Goal: Task Accomplishment & Management: Manage account settings

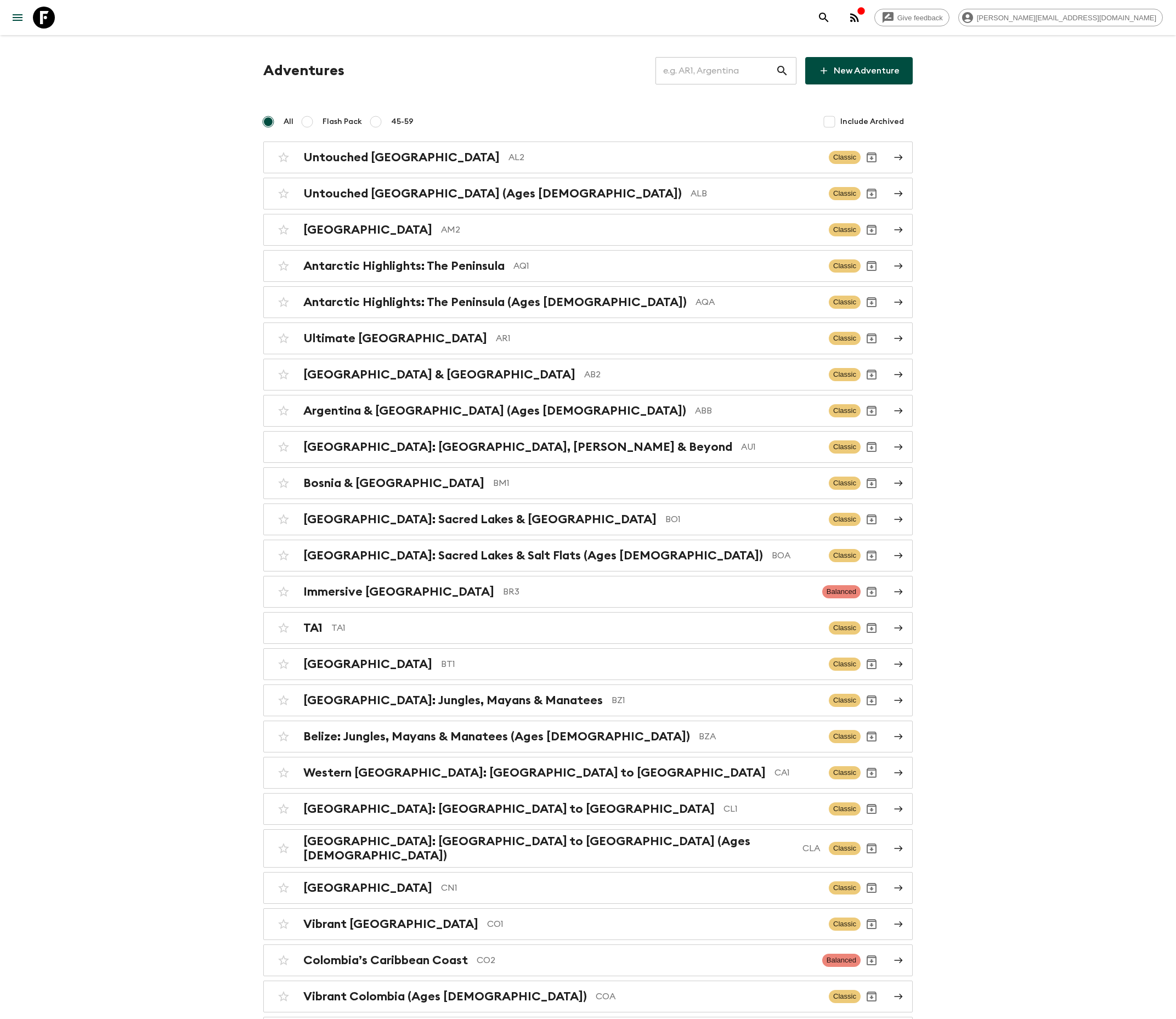
click at [729, 71] on input "text" at bounding box center [715, 71] width 120 height 31
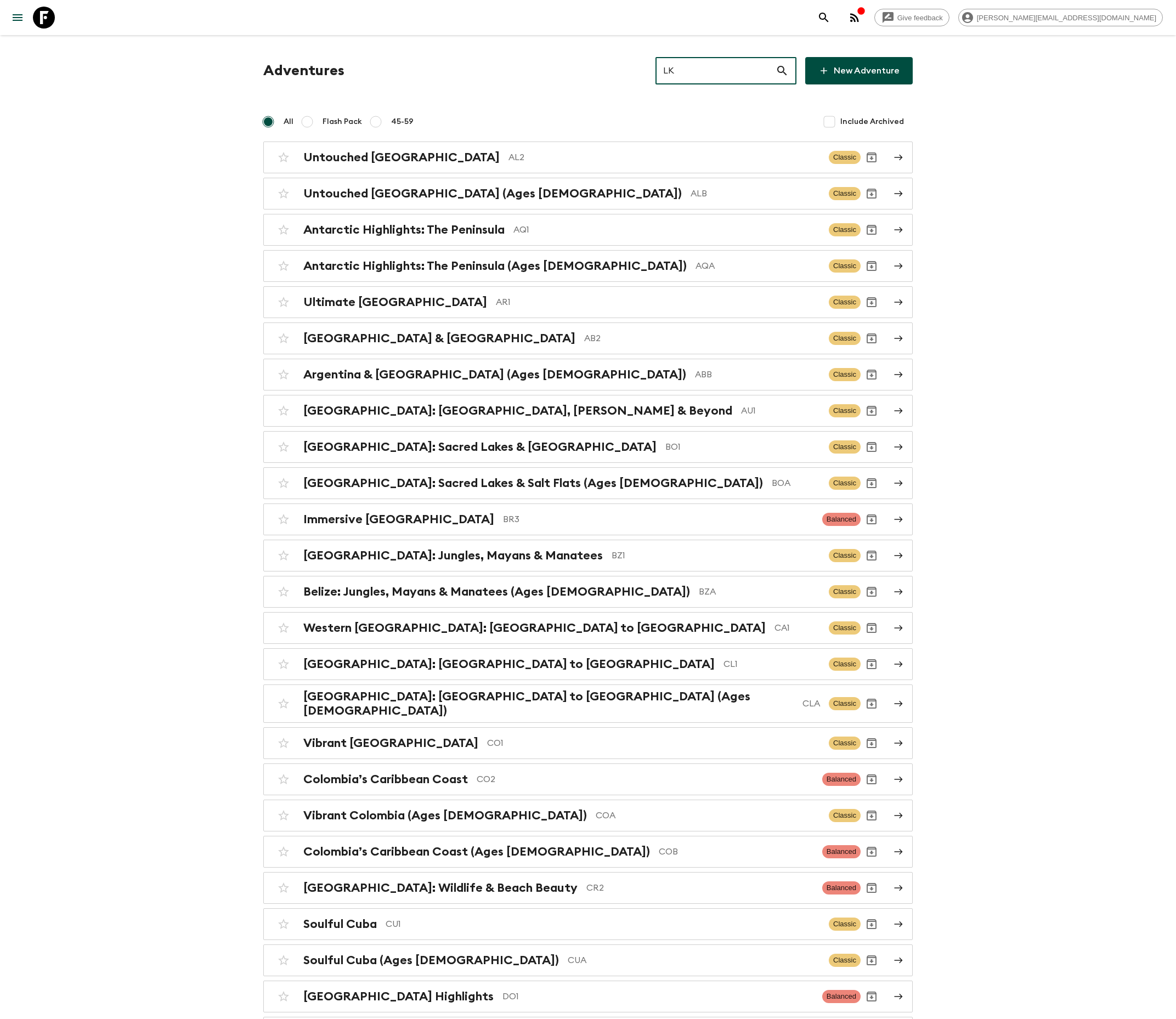
type input "LKA"
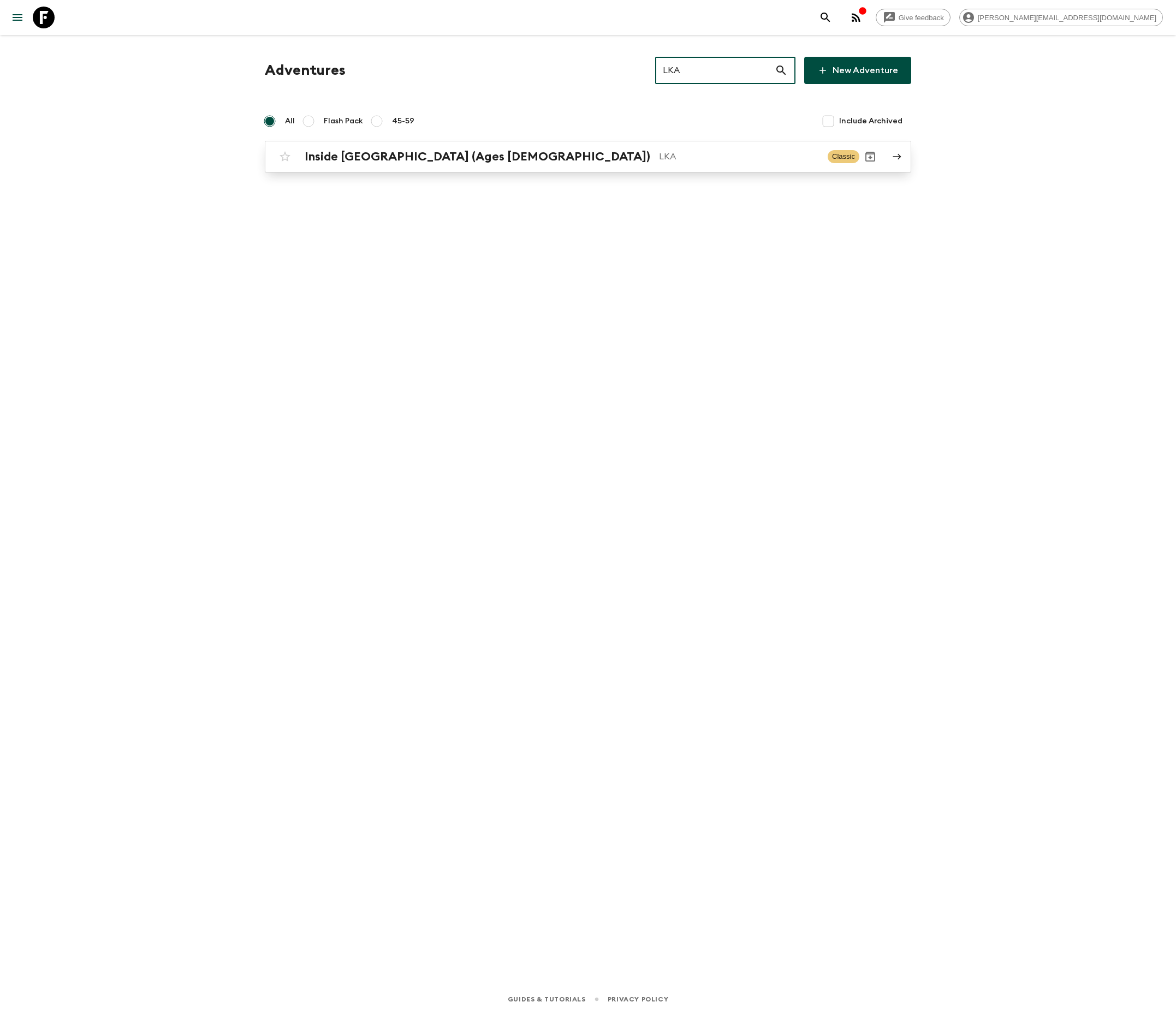
click at [659, 156] on p "LKA" at bounding box center [739, 156] width 160 height 13
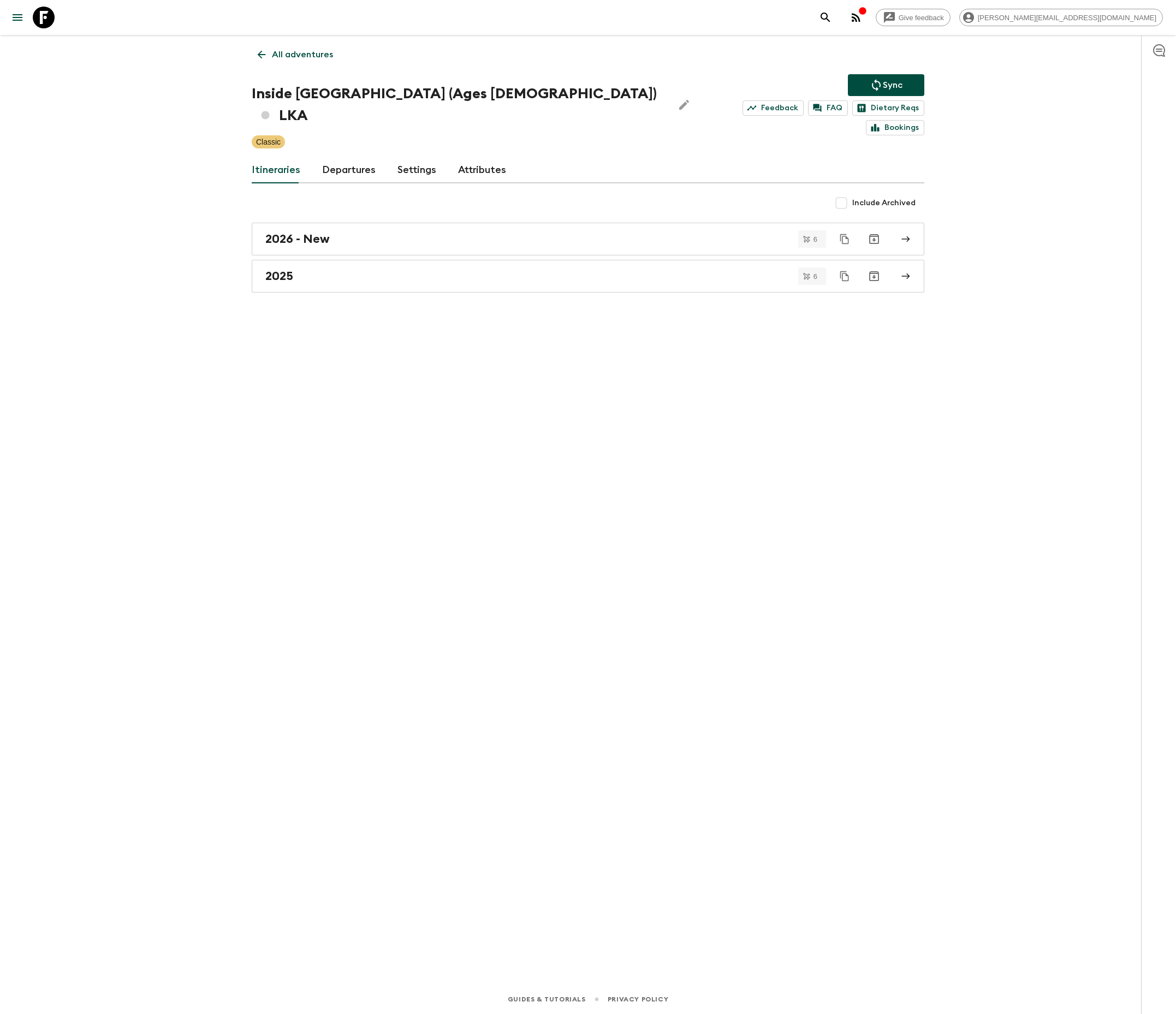
click at [346, 157] on link "Departures" at bounding box center [349, 170] width 53 height 26
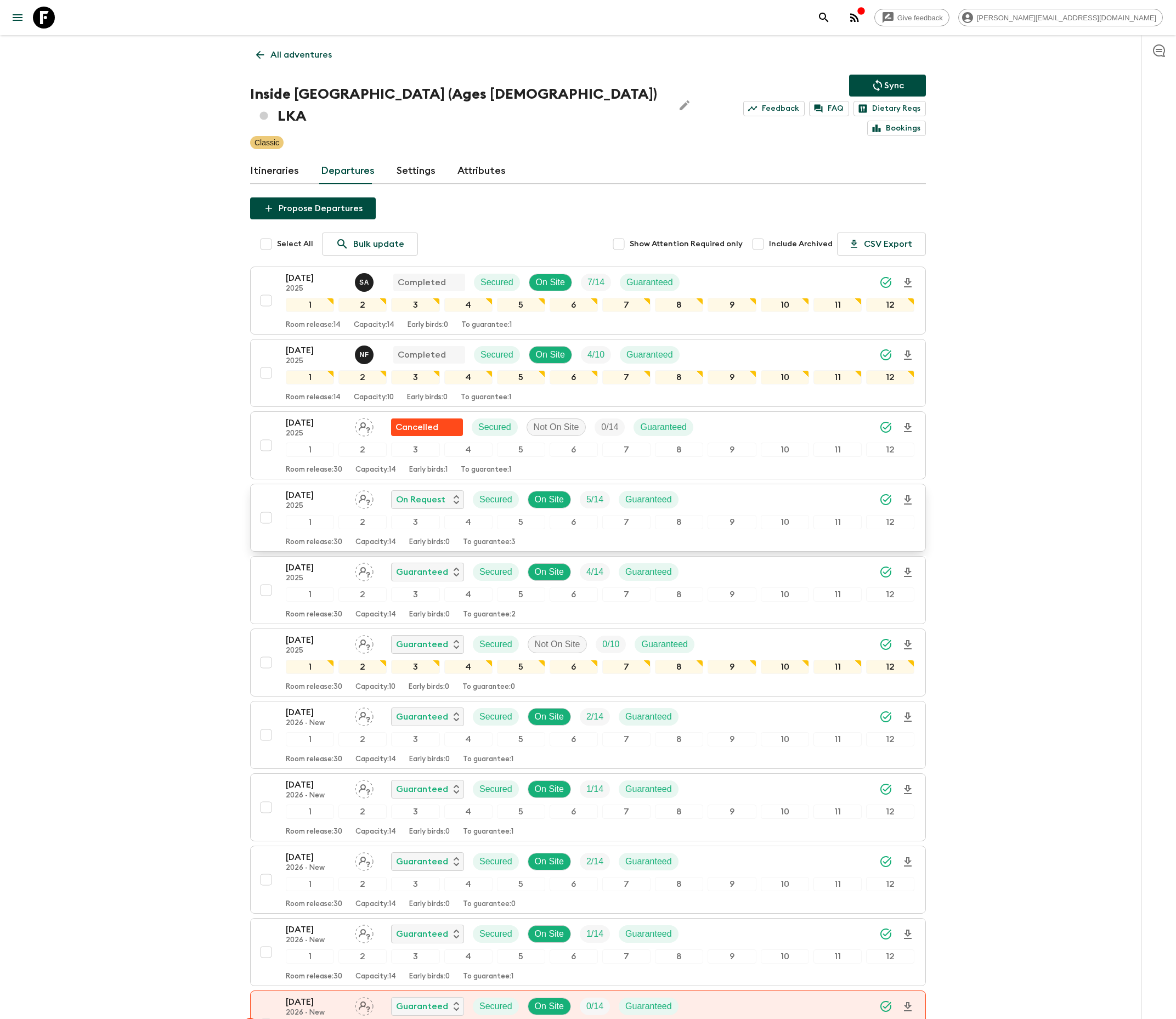
click at [587, 493] on span "5 / 14" at bounding box center [595, 499] width 30 height 13
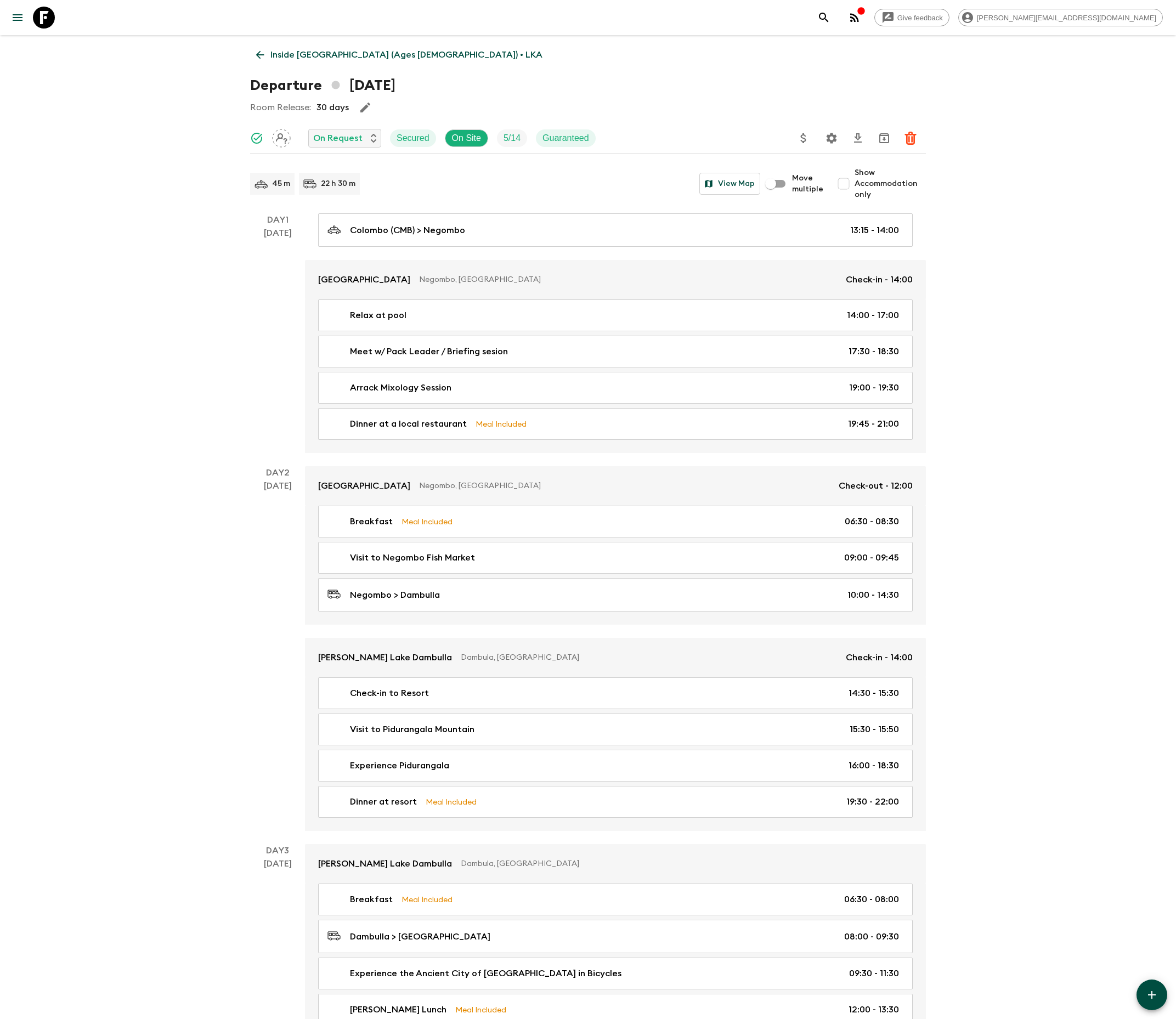
click at [833, 136] on icon "Settings" at bounding box center [831, 138] width 10 height 10
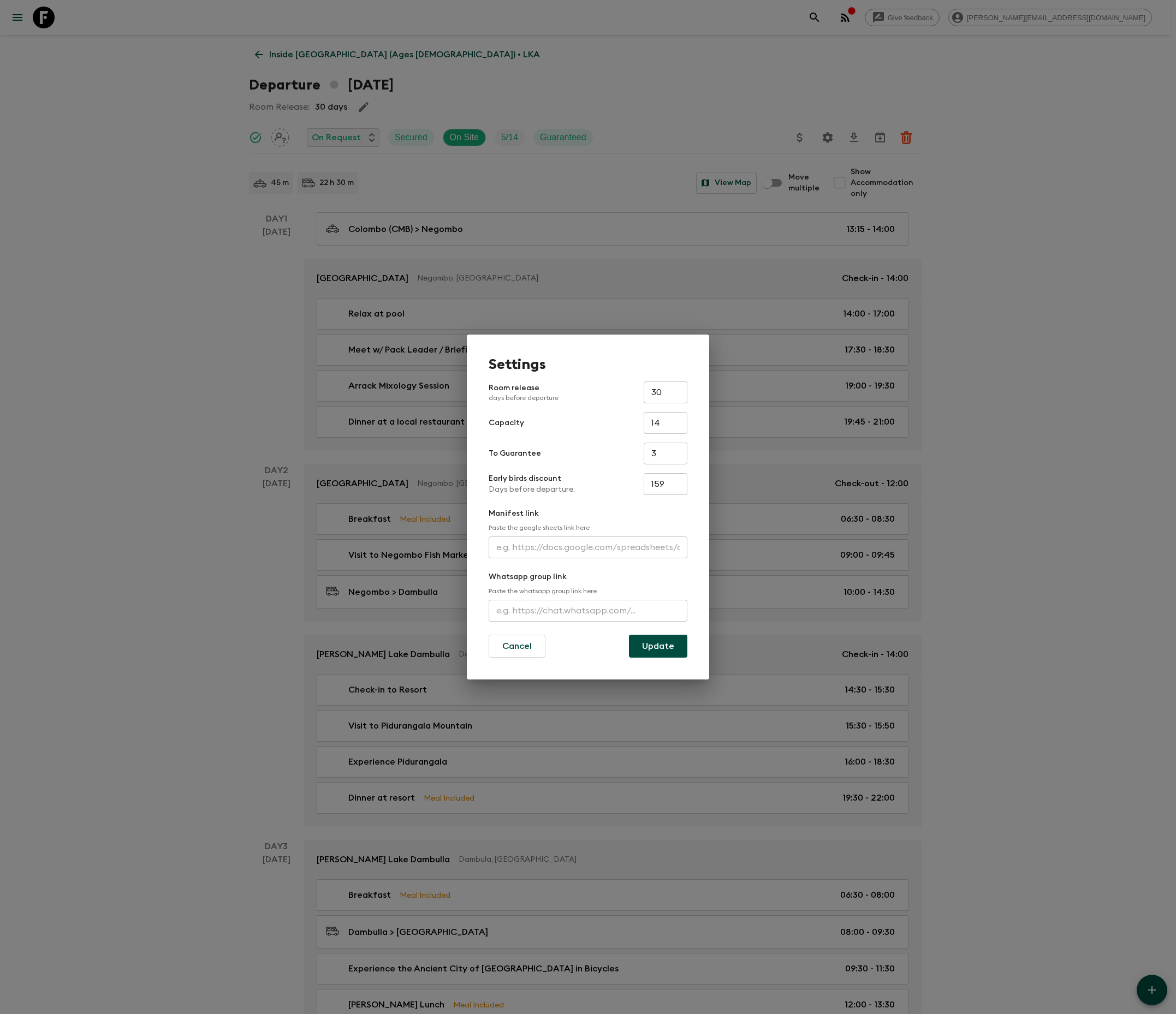
click at [588, 610] on input "text" at bounding box center [588, 611] width 199 height 22
type input "https://chat.whatsapp.com/LMnceQFDWE6SA25mRHYdjm"
click at [657, 645] on button "Update" at bounding box center [659, 647] width 59 height 23
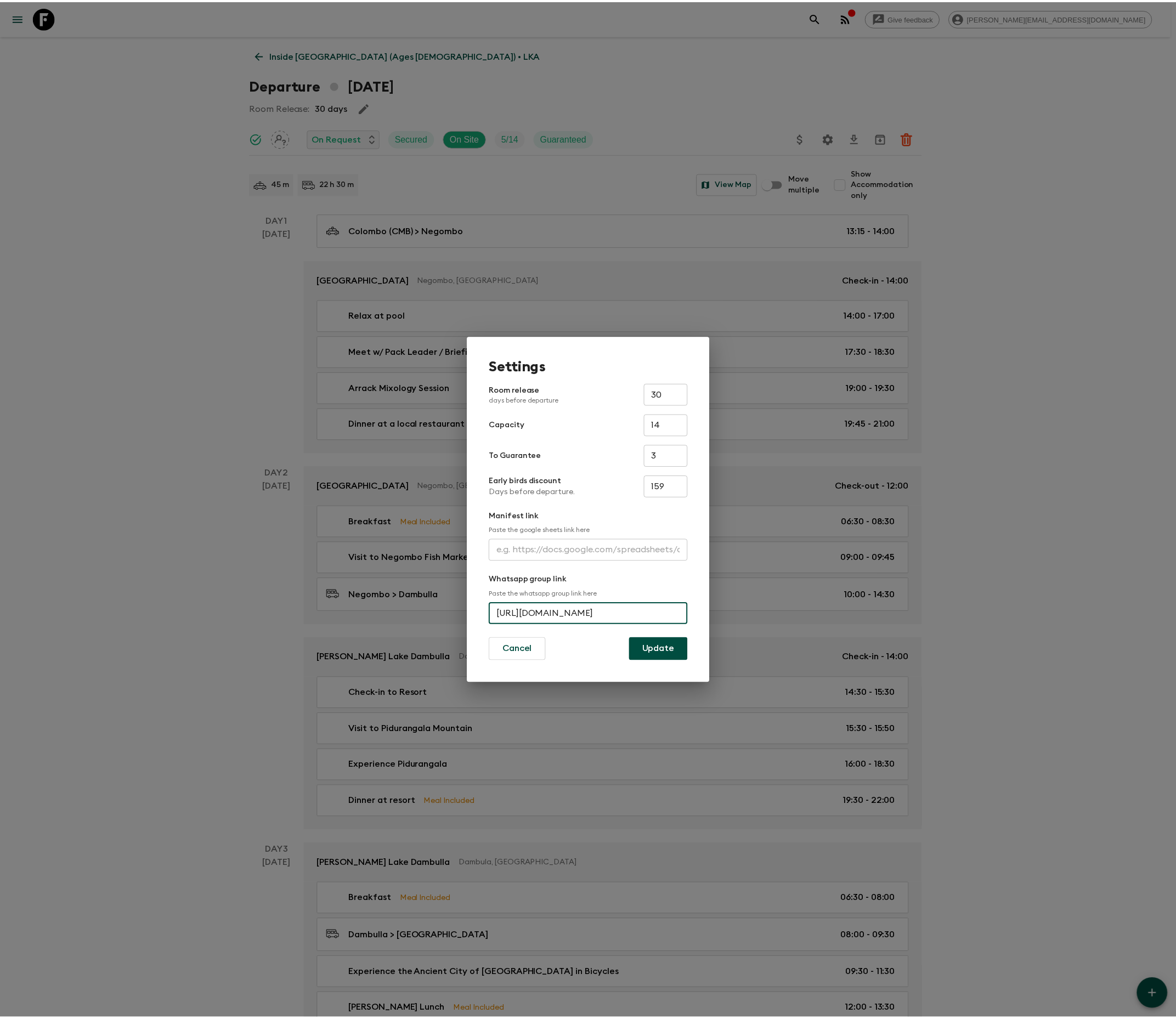
scroll to position [0, 0]
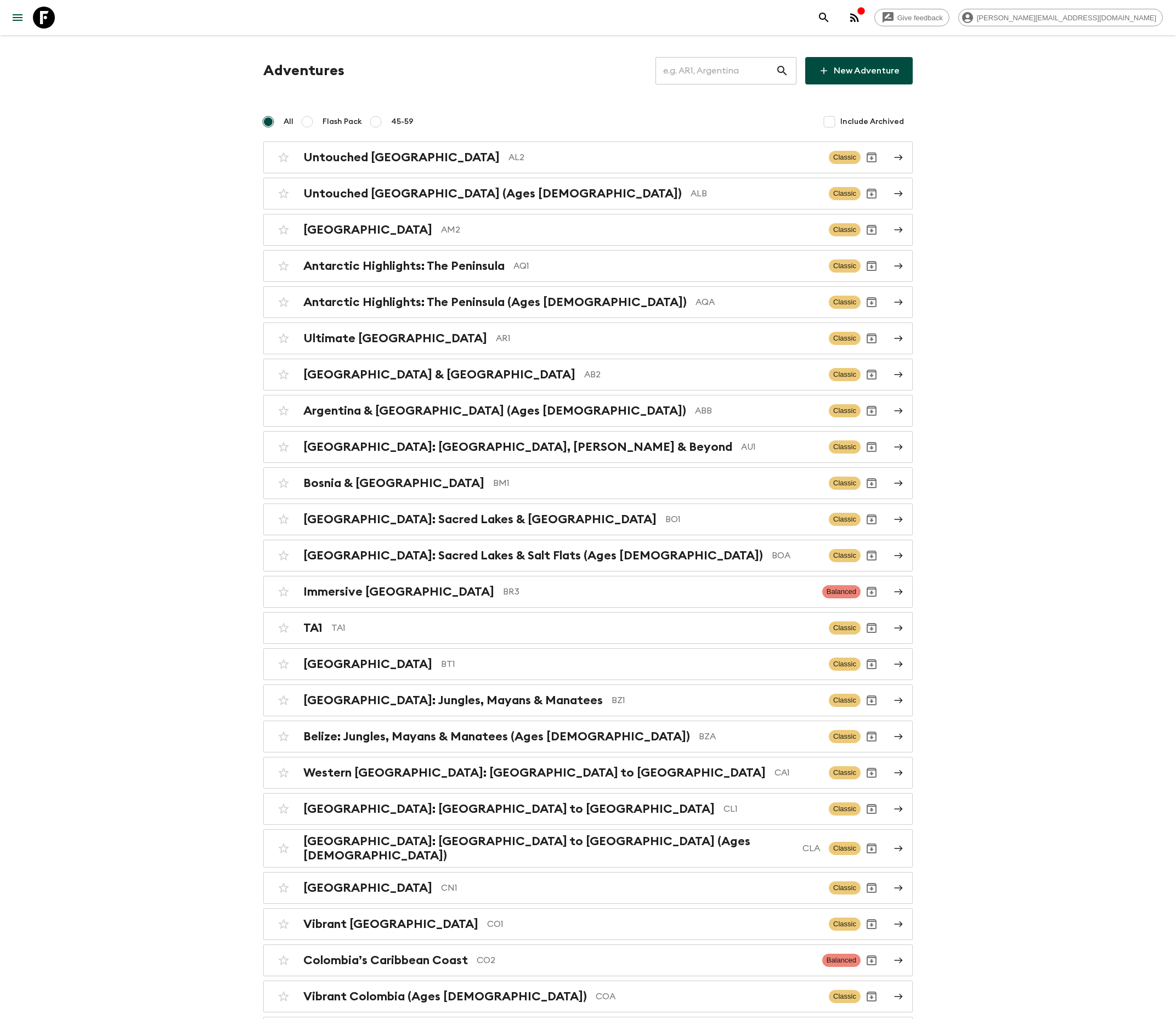
click at [729, 69] on input "text" at bounding box center [715, 71] width 120 height 31
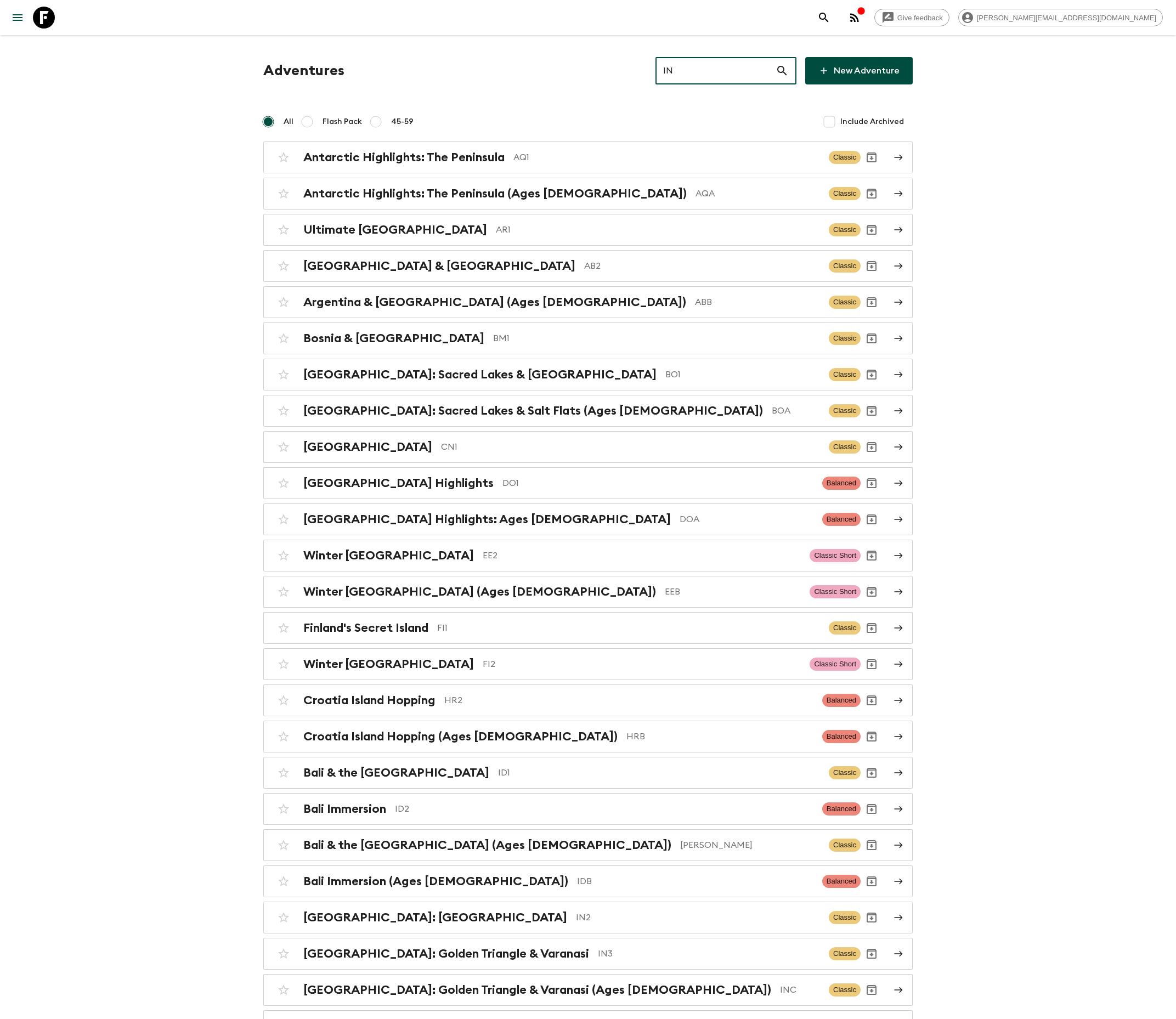
type input "IN3"
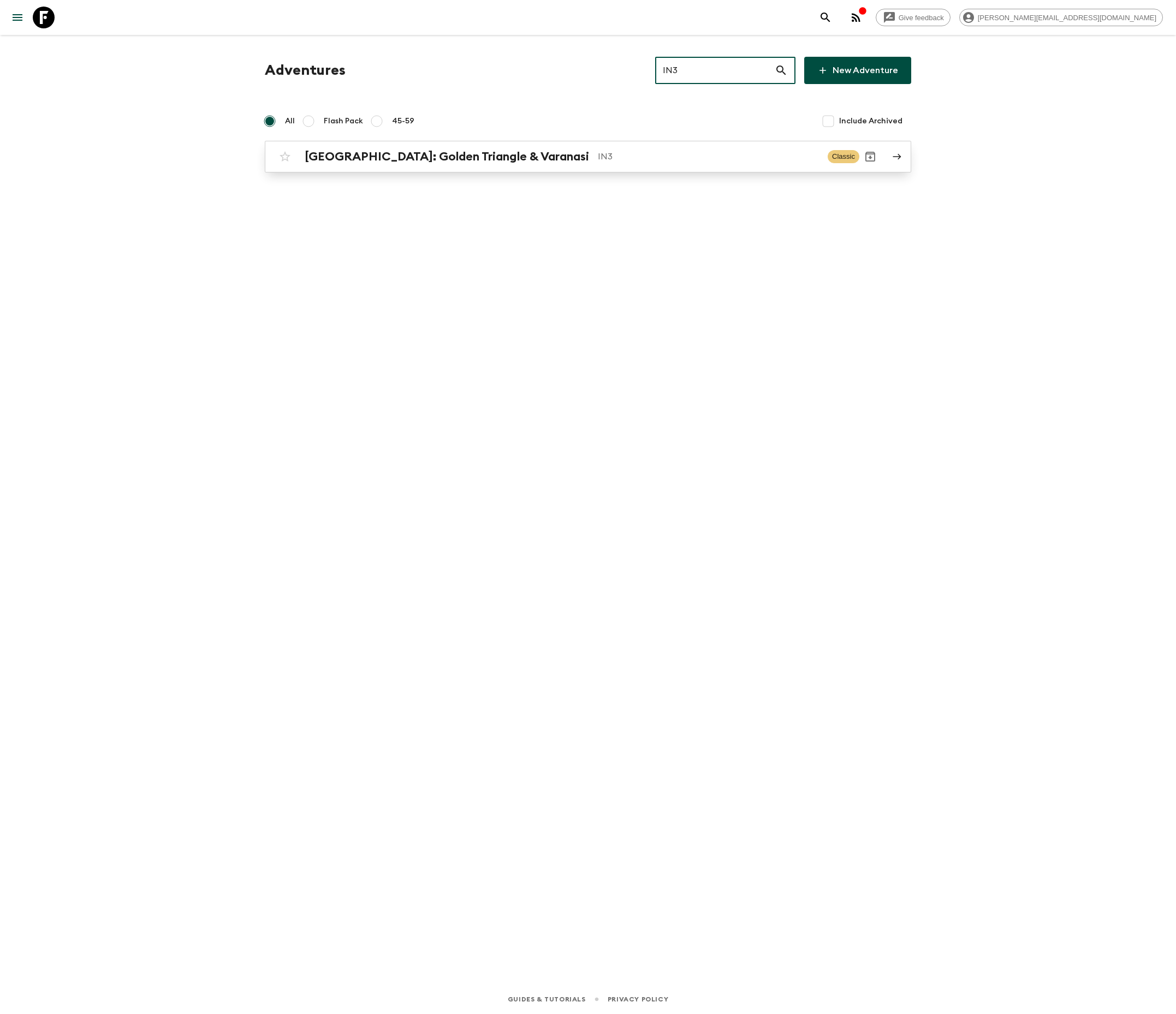
click at [598, 156] on p "IN3" at bounding box center [708, 156] width 221 height 13
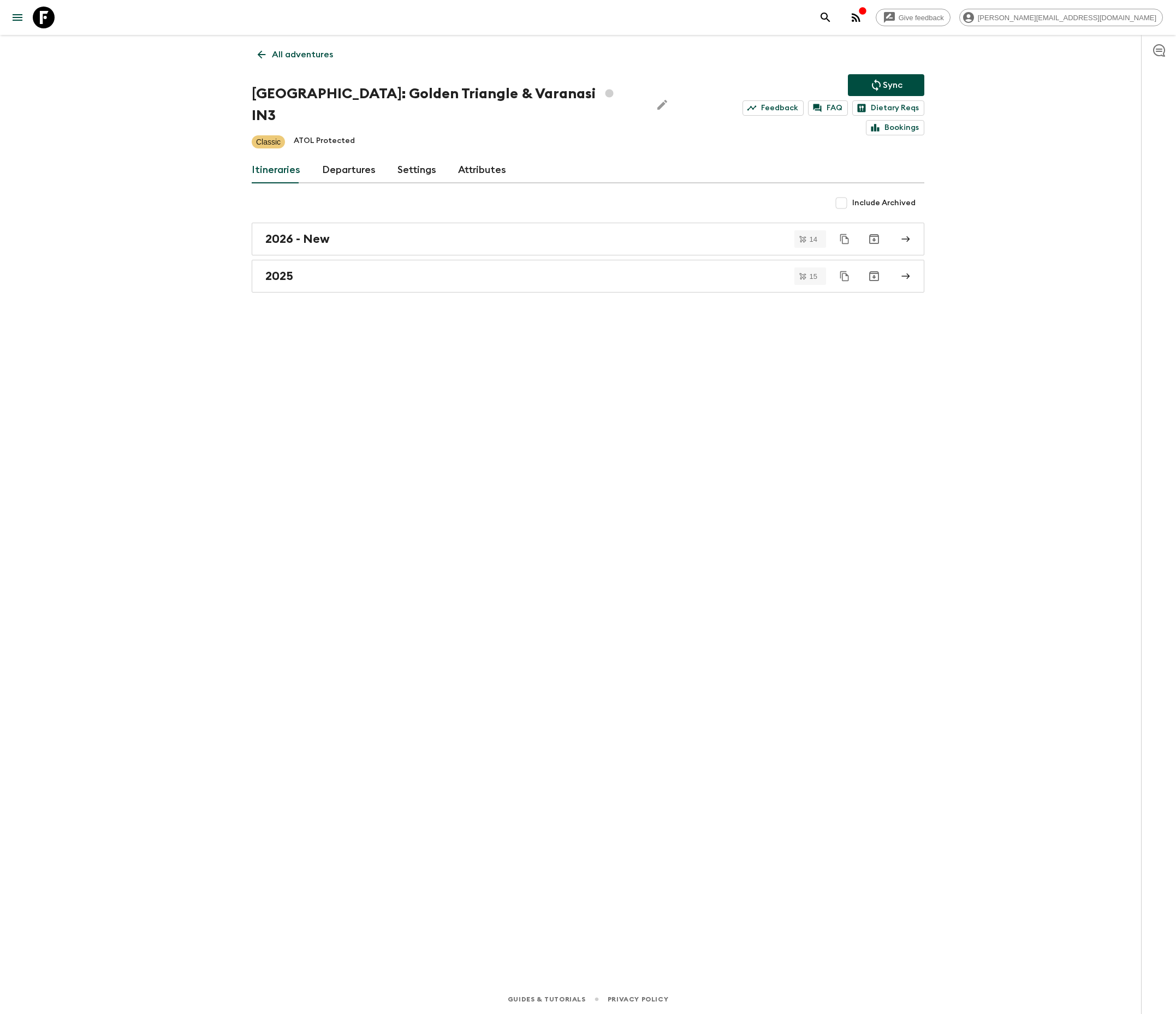
click at [345, 157] on link "Departures" at bounding box center [349, 170] width 53 height 26
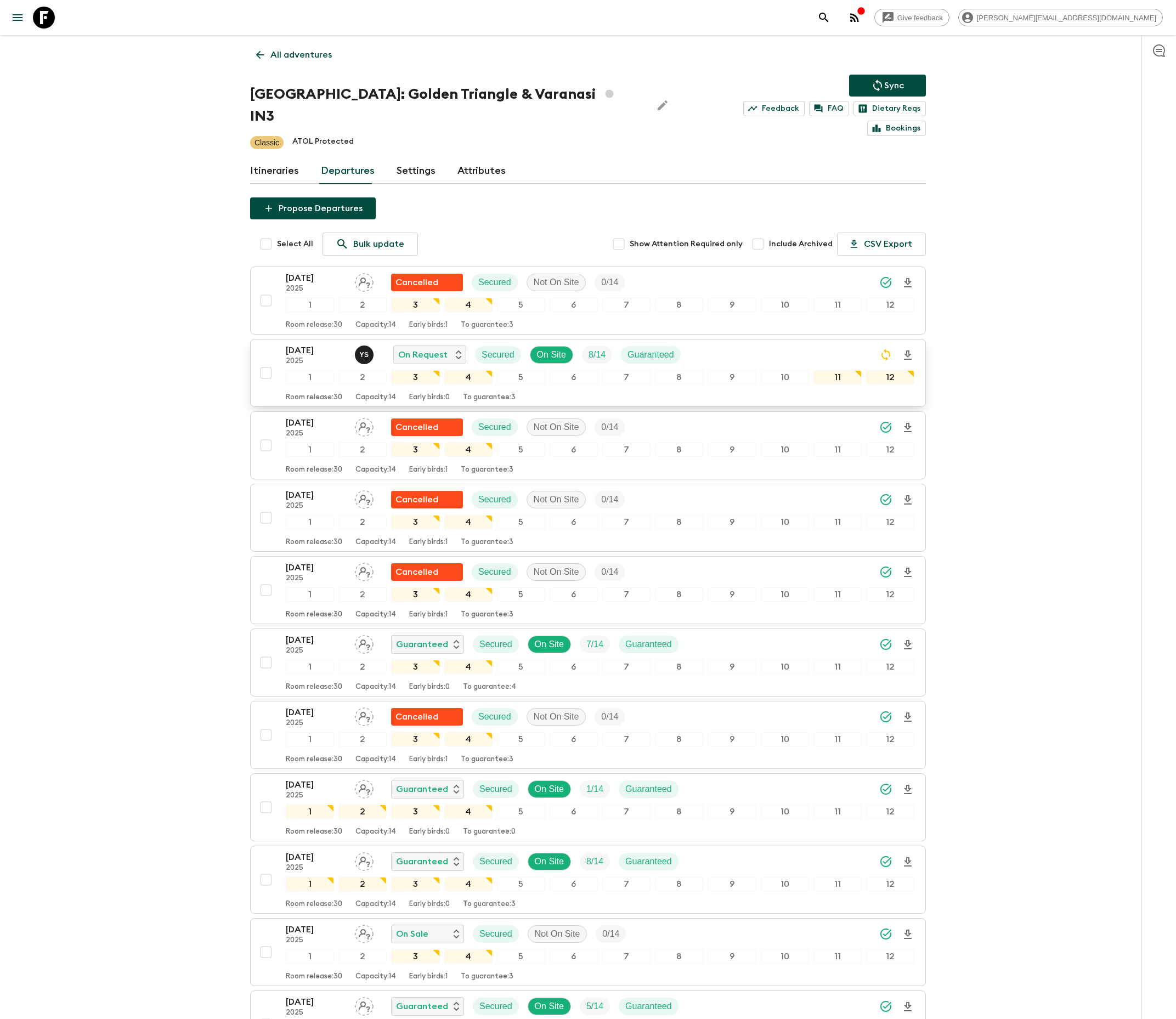
click at [590, 349] on p "8 / 14" at bounding box center [597, 355] width 17 height 13
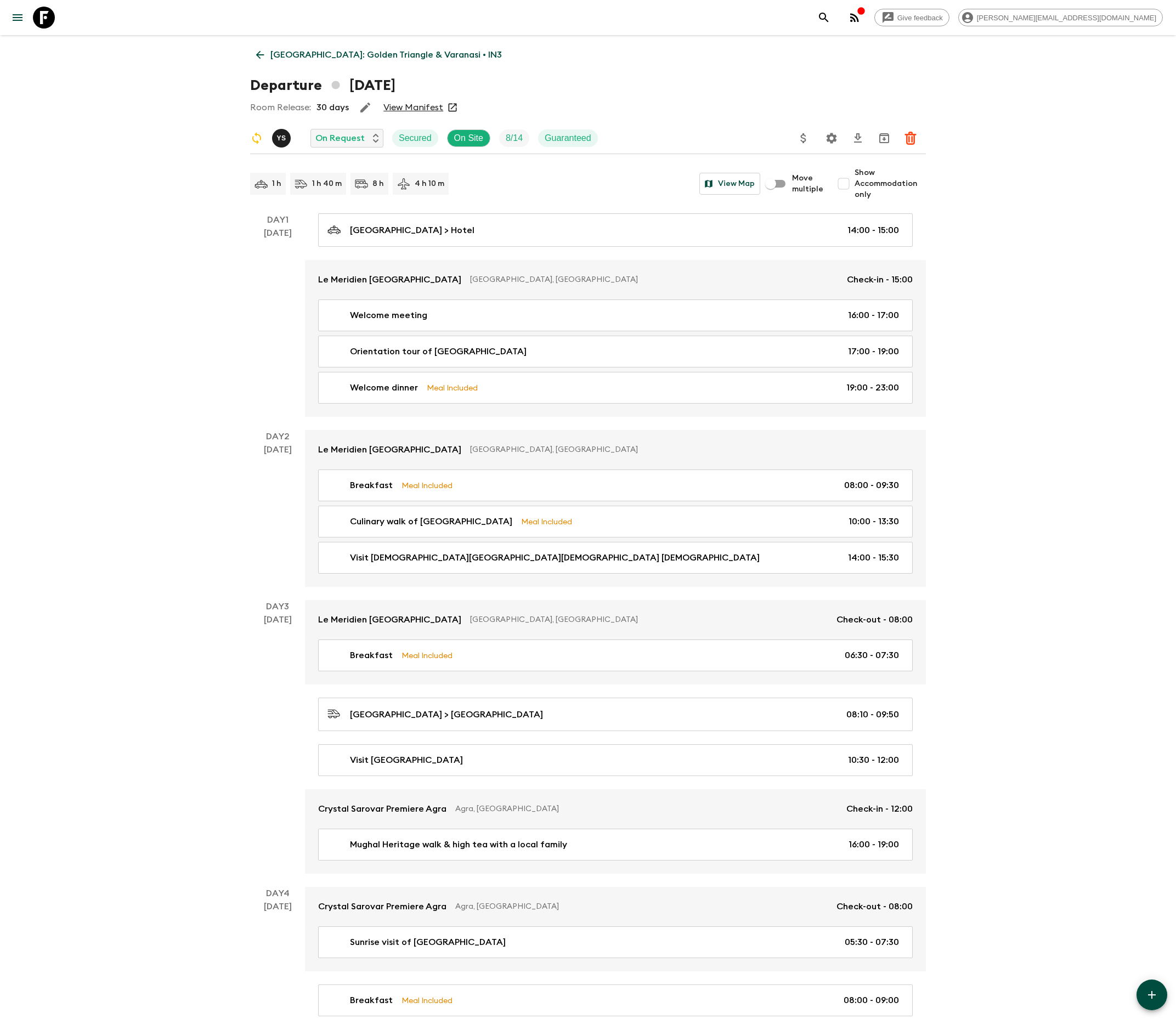
click at [831, 136] on icon "Settings" at bounding box center [831, 138] width 10 height 10
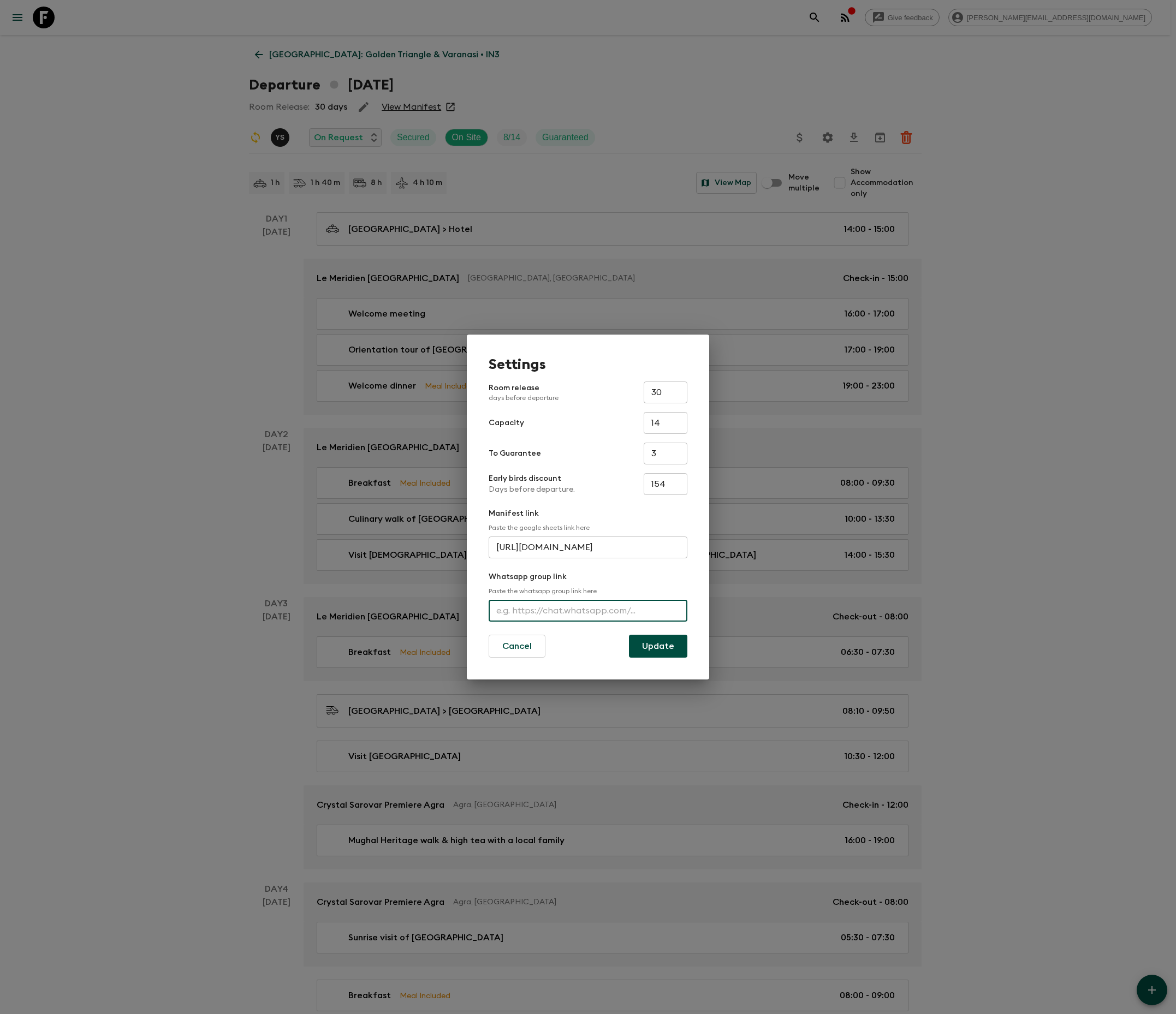
click at [588, 609] on input "text" at bounding box center [588, 611] width 199 height 22
type input "[URL][DOMAIN_NAME]"
click at [657, 645] on button "Update" at bounding box center [659, 647] width 59 height 23
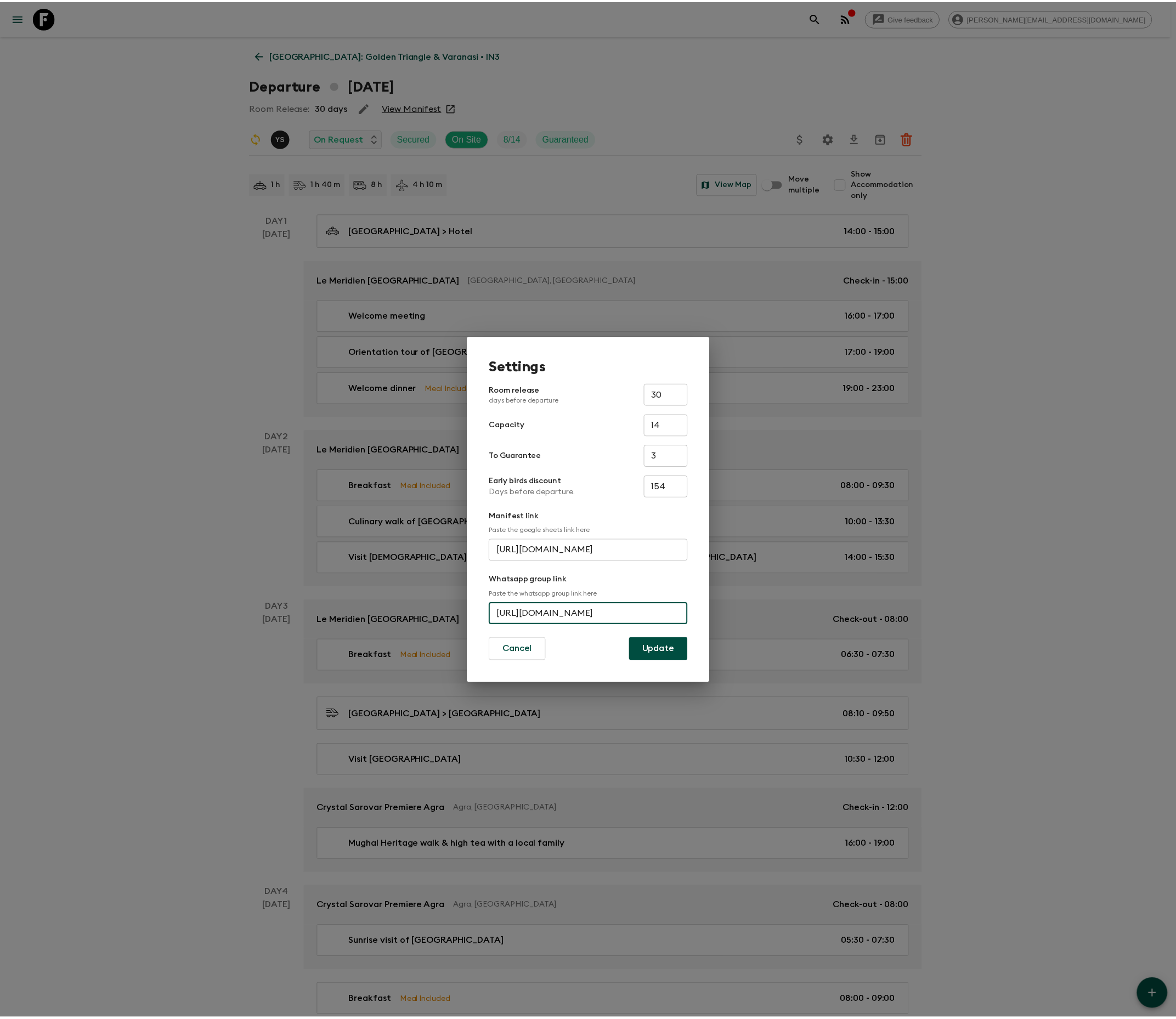
scroll to position [0, 0]
